Goal: Find specific page/section: Find specific page/section

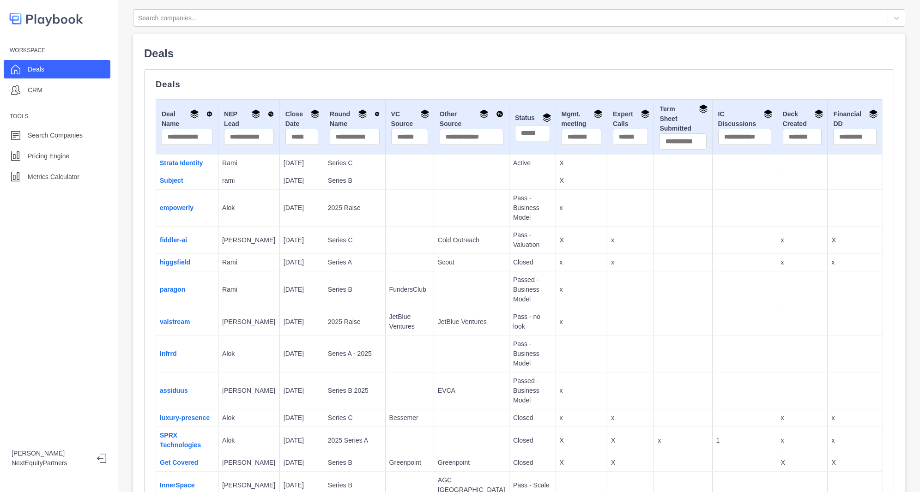
click at [385, 212] on td at bounding box center [409, 208] width 48 height 37
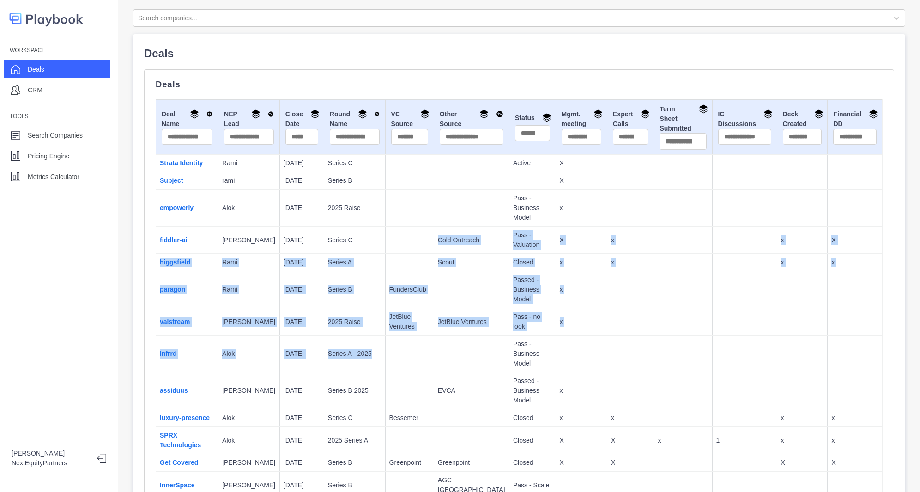
drag, startPoint x: 368, startPoint y: 272, endPoint x: 383, endPoint y: 331, distance: 60.1
click at [385, 336] on td at bounding box center [409, 354] width 48 height 37
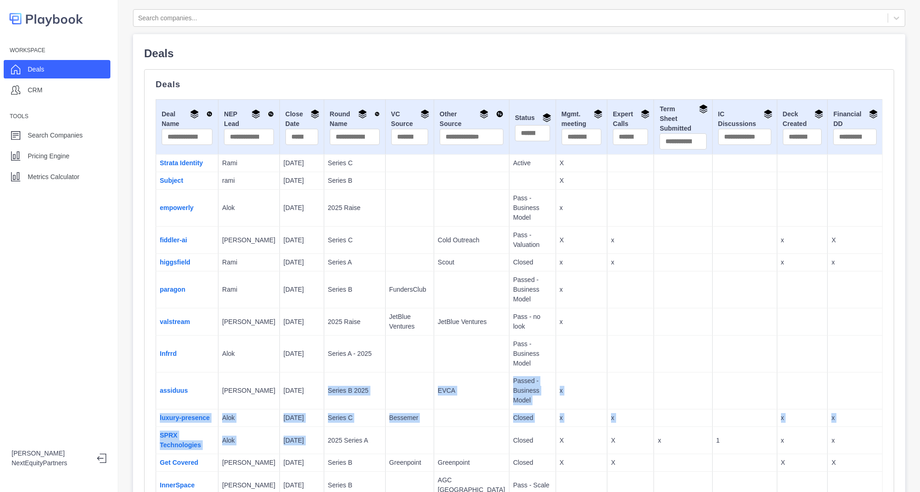
drag, startPoint x: 312, startPoint y: 431, endPoint x: 310, endPoint y: 366, distance: 65.1
click at [324, 373] on td "Series B 2025" at bounding box center [354, 391] width 61 height 37
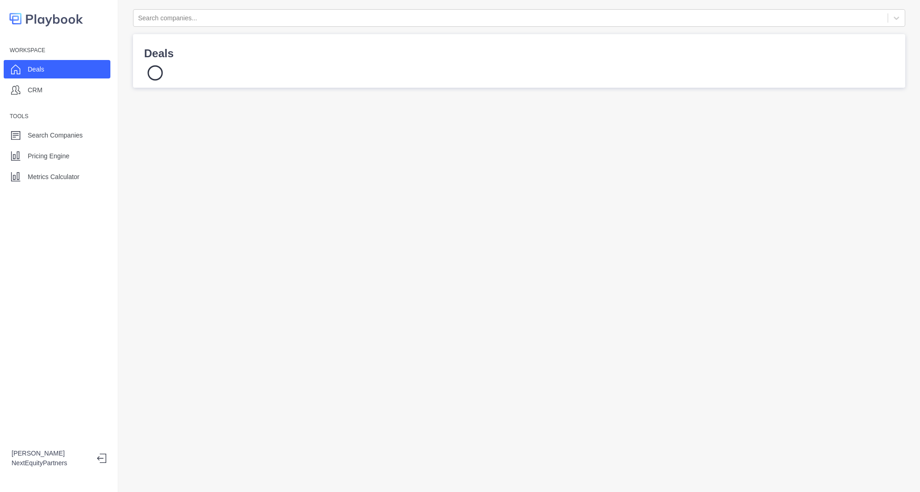
click at [24, 110] on div "Workspace Deals CRM Tools Search Companies Pricing Engine Metrics Calculator" at bounding box center [59, 114] width 118 height 143
drag, startPoint x: 15, startPoint y: 102, endPoint x: 218, endPoint y: 246, distance: 249.0
click at [218, 246] on div "Workspace Deals CRM Tools Search Companies Pricing Engine Metrics Calculator Ra…" at bounding box center [460, 246] width 920 height 492
click at [218, 246] on div "Search companies... Deals" at bounding box center [518, 246] width 801 height 492
click at [321, 301] on div "Search companies... Deals" at bounding box center [518, 246] width 801 height 492
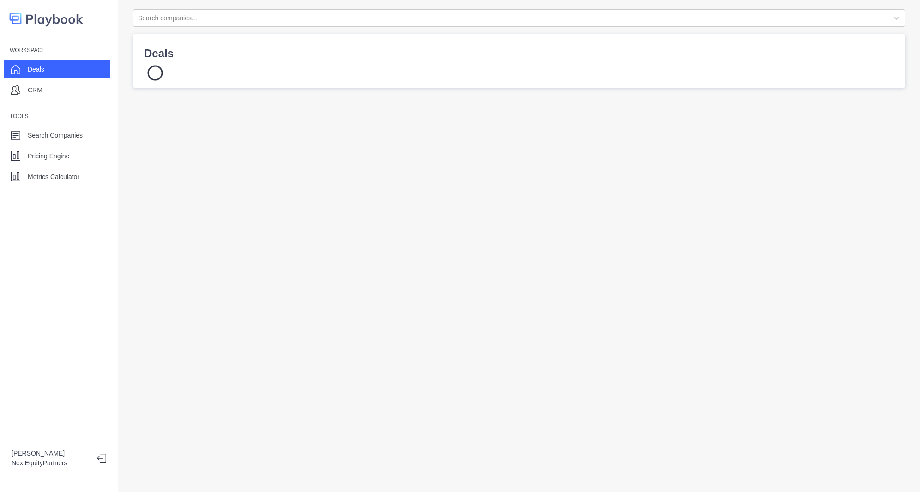
click at [319, 300] on div "Search companies... Deals" at bounding box center [518, 246] width 801 height 492
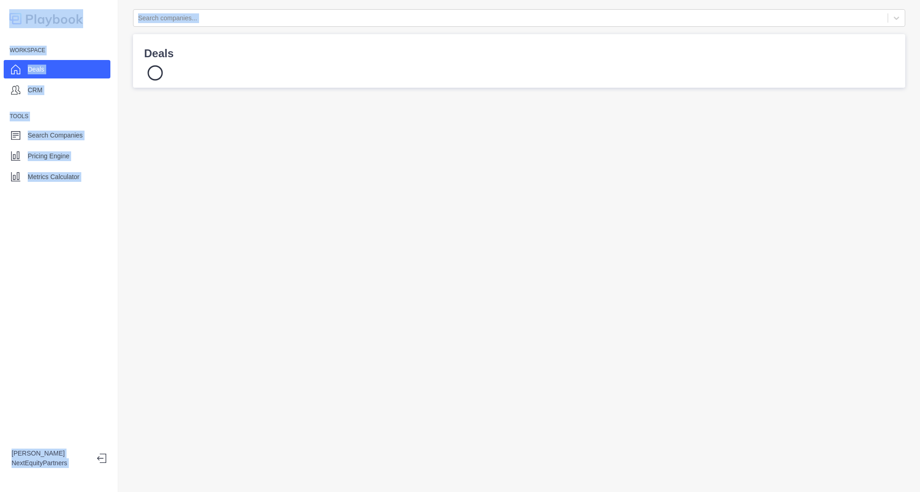
drag, startPoint x: 124, startPoint y: 35, endPoint x: 284, endPoint y: 169, distance: 208.8
click at [284, 169] on div "Search companies... Deals" at bounding box center [518, 246] width 801 height 492
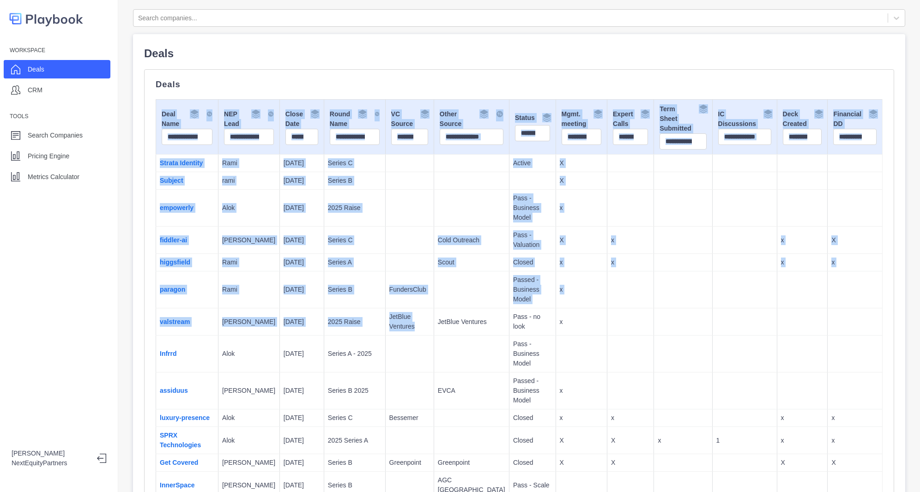
drag, startPoint x: 151, startPoint y: 97, endPoint x: 400, endPoint y: 311, distance: 327.7
click at [400, 312] on p "JetBlue Ventures" at bounding box center [409, 321] width 41 height 19
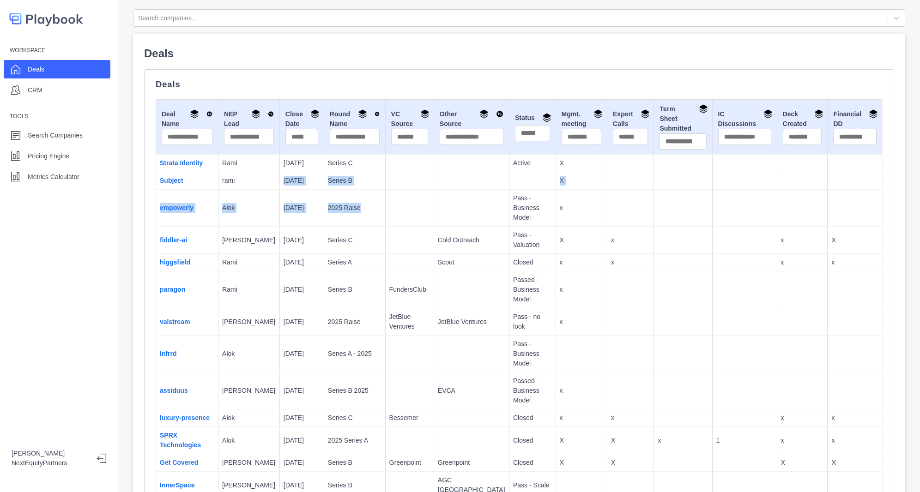
drag, startPoint x: 275, startPoint y: 186, endPoint x: 359, endPoint y: 211, distance: 87.9
click at [359, 211] on td "2025 Raise" at bounding box center [354, 208] width 61 height 37
click at [359, 206] on td "2025 Raise" at bounding box center [354, 208] width 61 height 37
click at [25, 96] on div "CRM" at bounding box center [57, 90] width 107 height 18
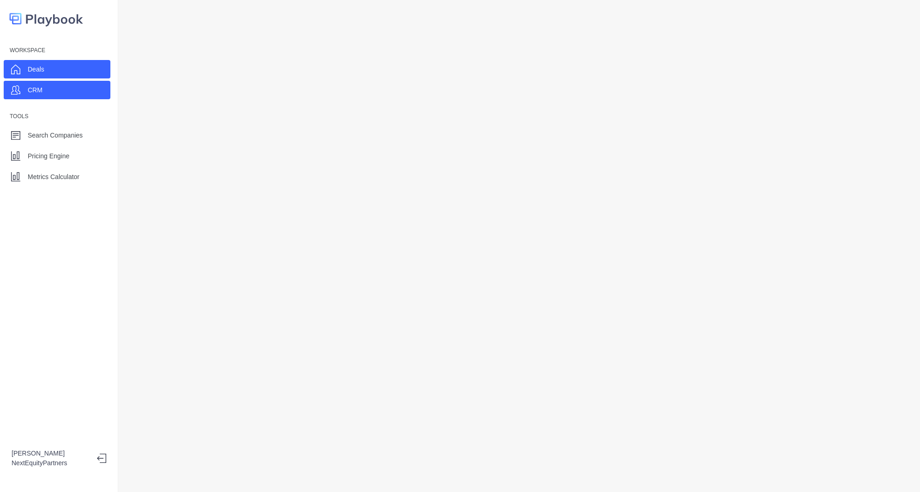
click at [35, 77] on div "Deals" at bounding box center [57, 69] width 107 height 18
